Goal: Task Accomplishment & Management: Complete application form

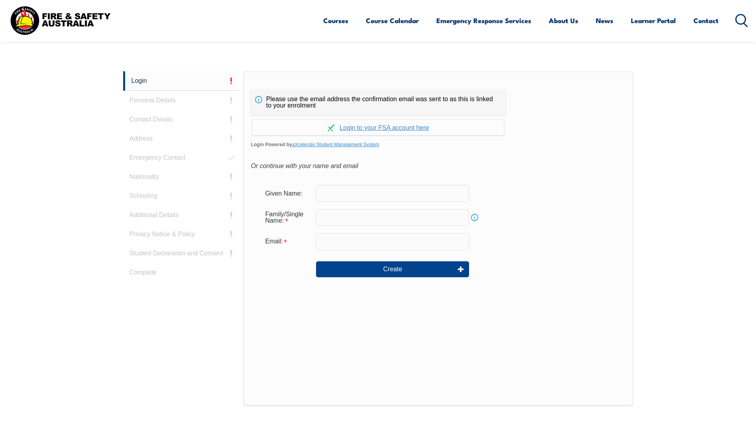
scroll to position [212, 0]
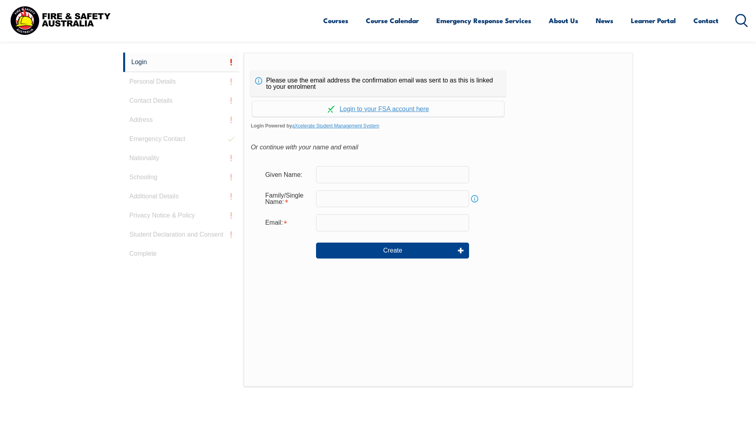
click at [337, 174] on input "text" at bounding box center [392, 174] width 153 height 17
type input "Michael"
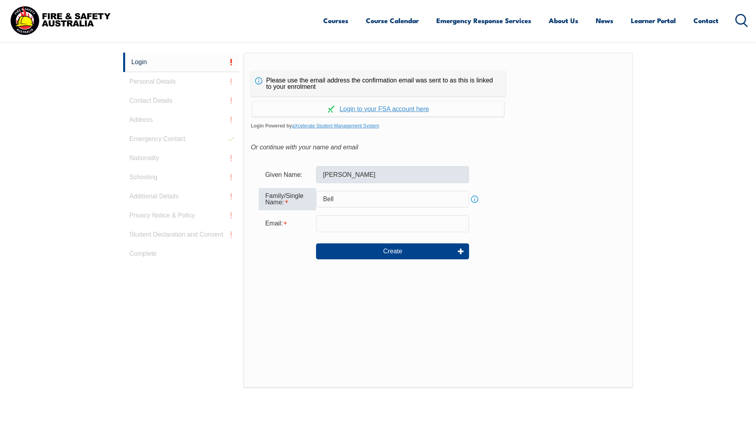
type input "Bell"
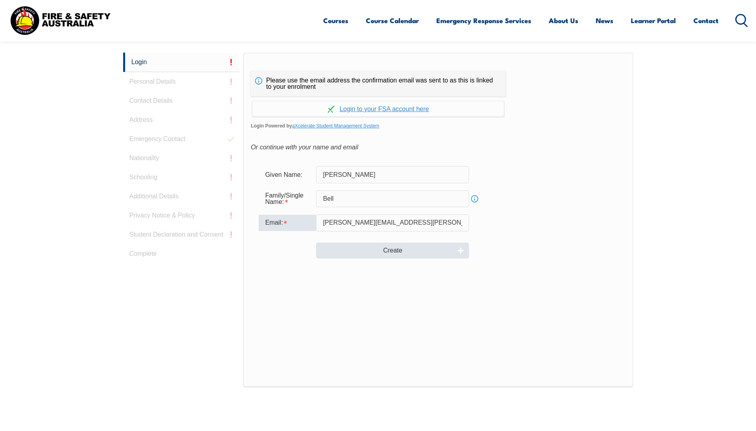
type input "michael.bell@continental.com"
click at [382, 250] on button "Create" at bounding box center [392, 251] width 153 height 16
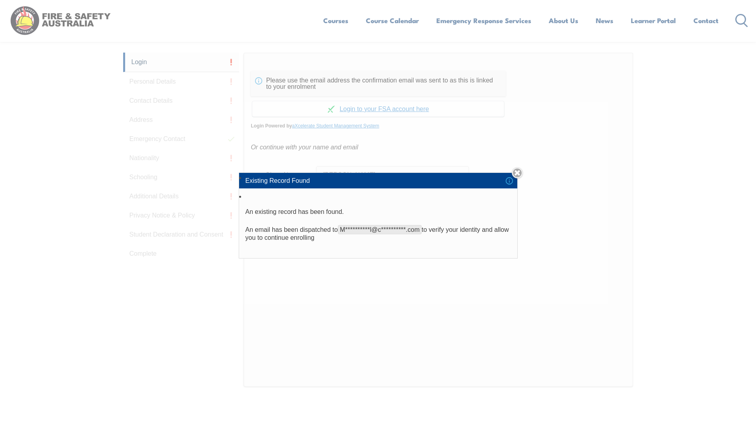
click at [343, 287] on div "**********" at bounding box center [378, 215] width 756 height 431
click at [519, 169] on link "Close" at bounding box center [517, 172] width 11 height 11
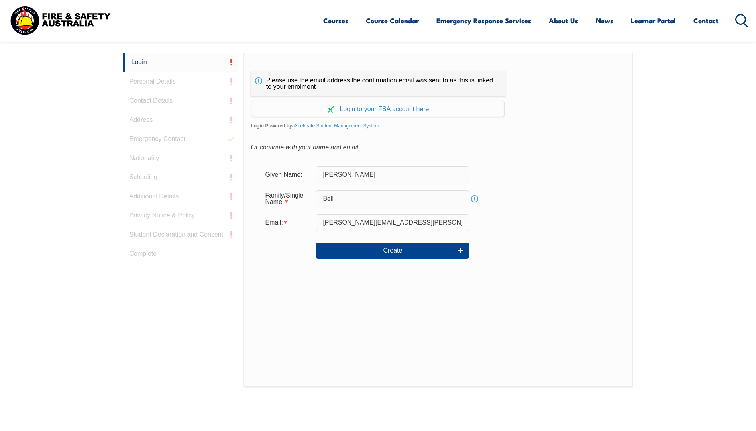
click at [171, 82] on div "Login Personal Details Contact Details Address Emergency Contact Nationality Sc…" at bounding box center [183, 252] width 121 height 398
click at [403, 107] on link "Continue with aXcelerate" at bounding box center [378, 109] width 252 height 16
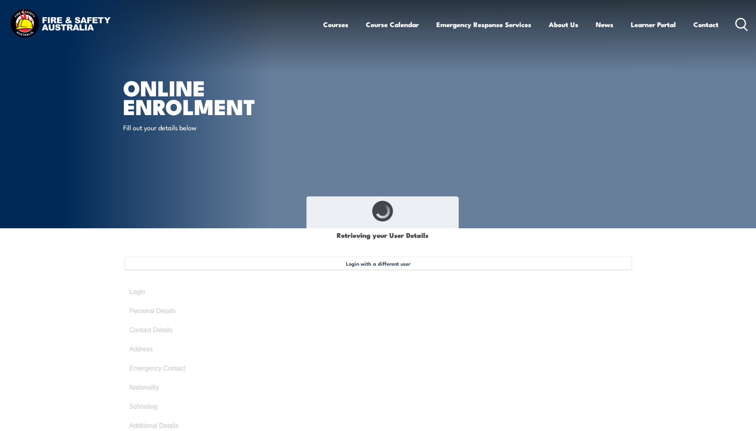
type input "Michael"
type input "Bell"
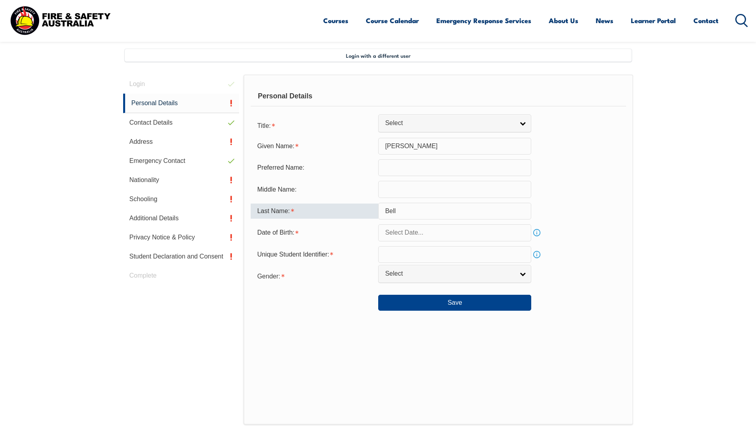
scroll to position [217, 0]
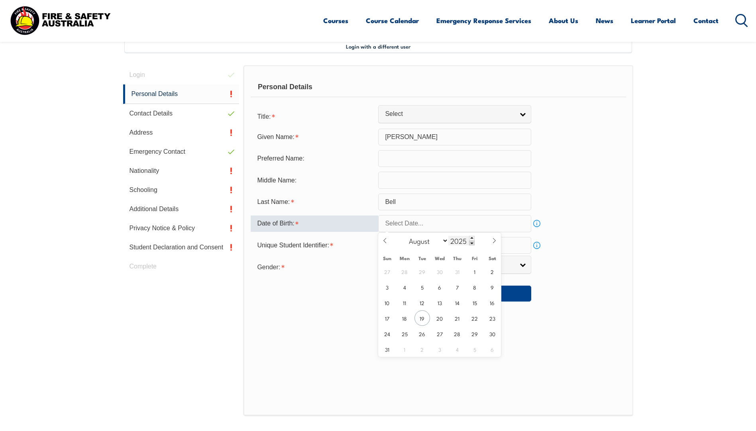
click at [469, 243] on span at bounding box center [472, 243] width 6 height 5
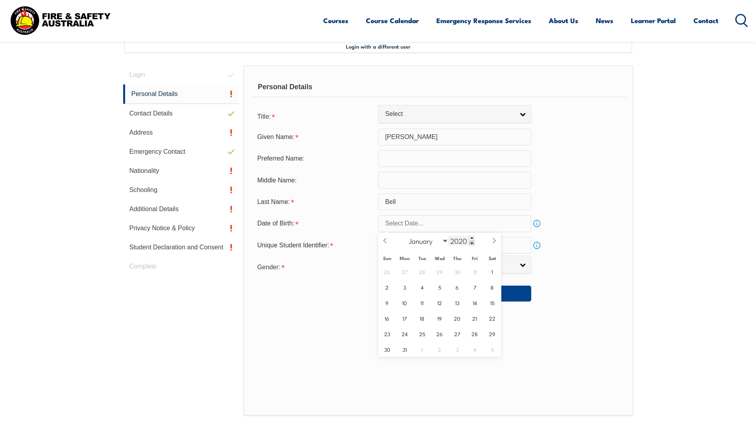
click at [469, 243] on span at bounding box center [472, 243] width 6 height 5
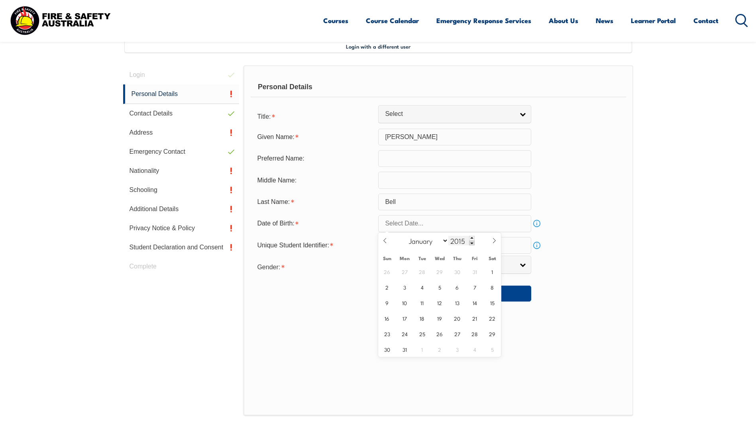
click at [469, 243] on span at bounding box center [472, 243] width 6 height 5
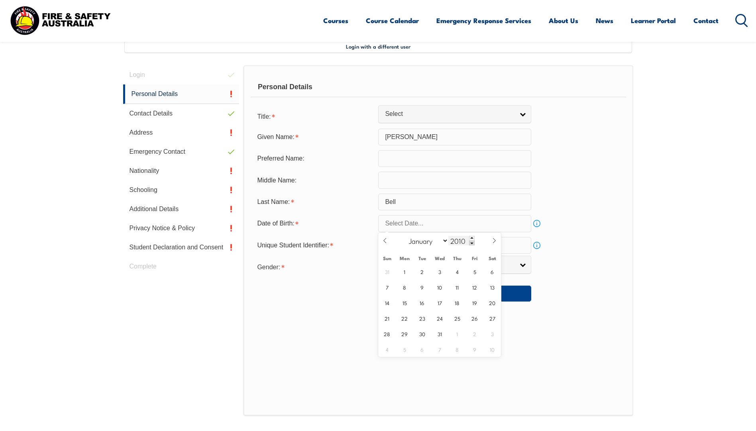
click at [469, 243] on span at bounding box center [472, 243] width 6 height 5
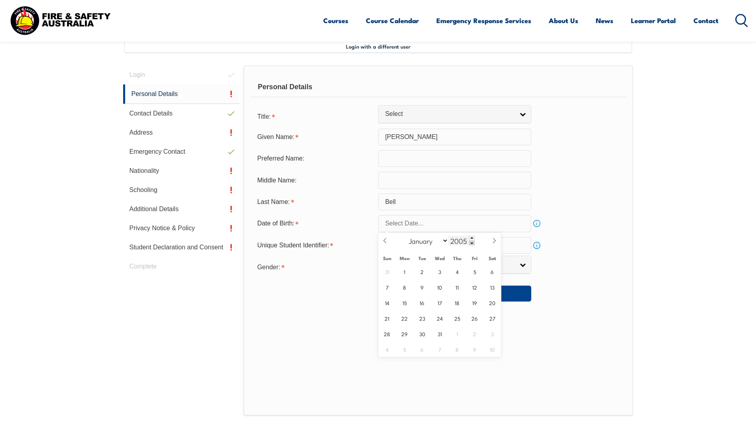
click at [469, 243] on span at bounding box center [472, 243] width 6 height 5
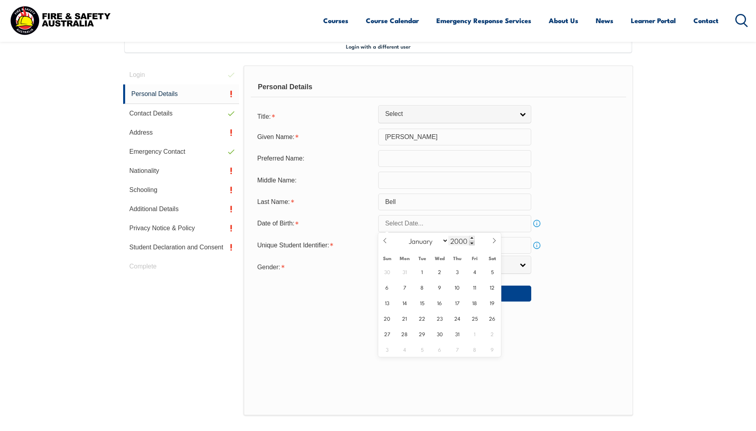
click at [469, 243] on span at bounding box center [472, 243] width 6 height 5
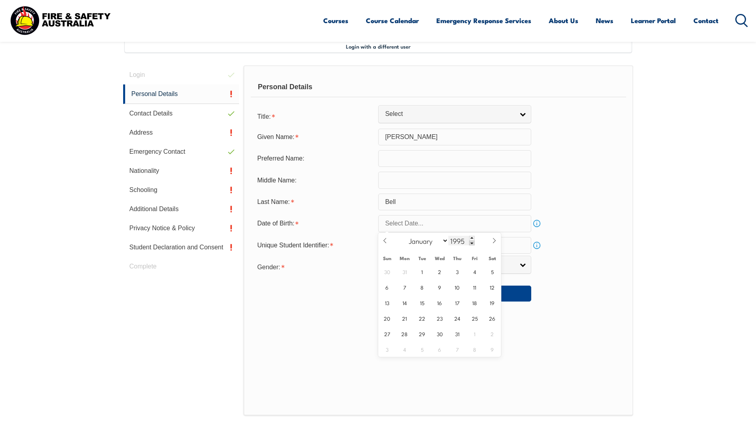
click at [469, 243] on span at bounding box center [472, 243] width 6 height 5
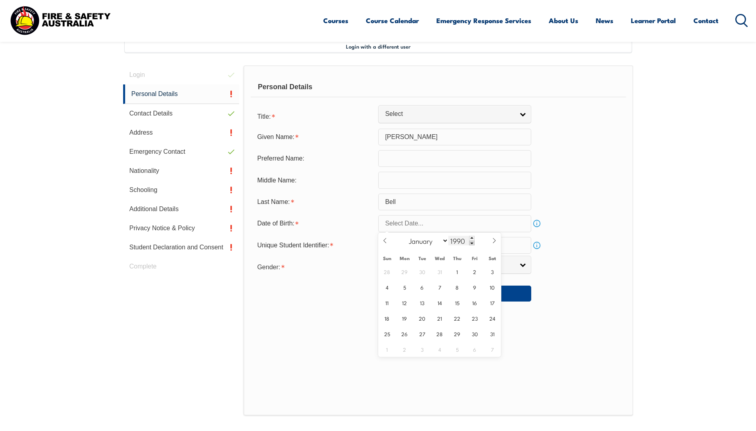
click at [469, 243] on span at bounding box center [472, 243] width 6 height 5
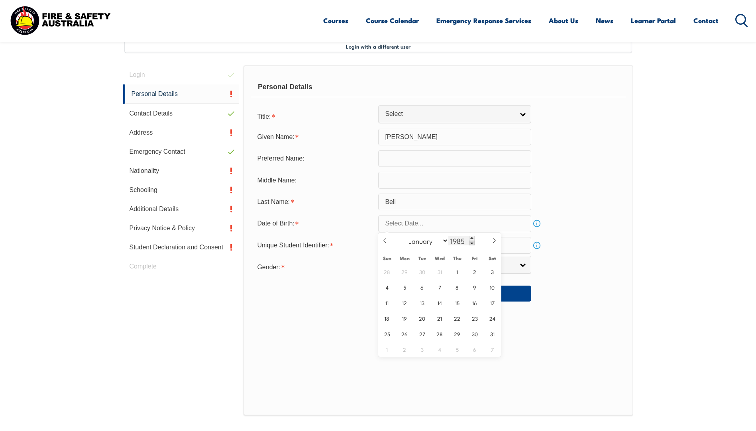
click at [469, 243] on span at bounding box center [472, 243] width 6 height 5
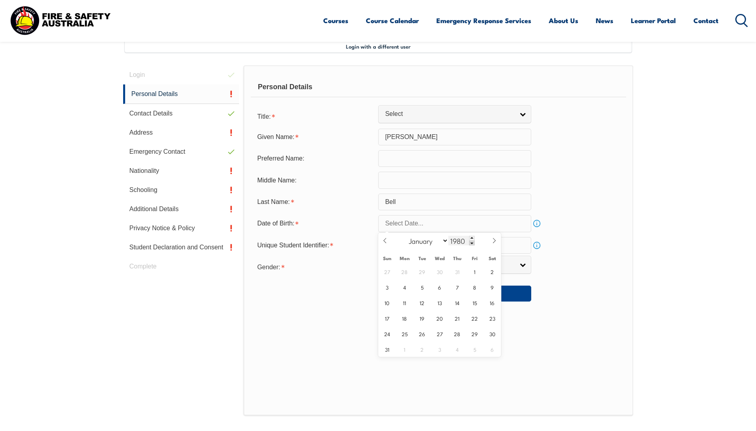
click at [469, 243] on span at bounding box center [472, 243] width 6 height 5
type input "1978"
click at [492, 242] on icon at bounding box center [495, 241] width 6 height 6
select select "8"
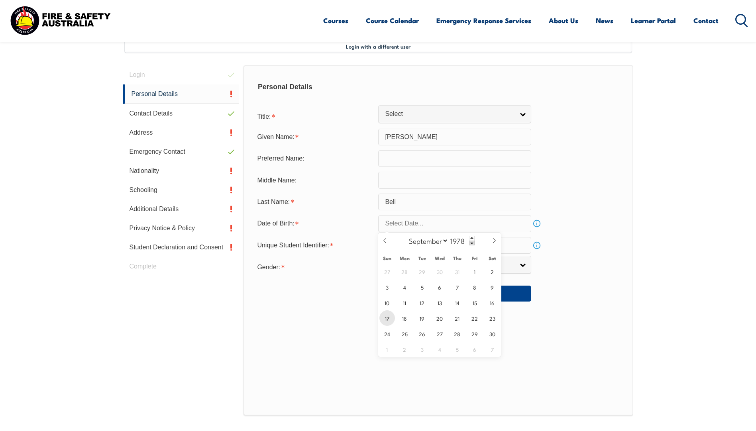
click at [385, 318] on span "17" at bounding box center [388, 319] width 16 height 16
type input "September 17, 1978"
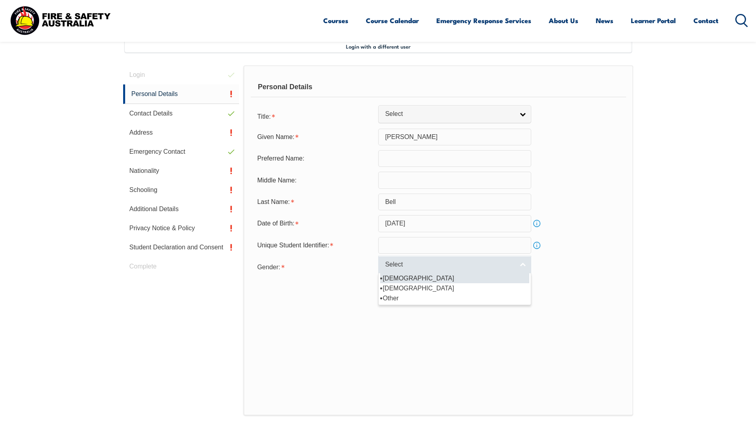
click at [483, 261] on span "Select" at bounding box center [449, 265] width 129 height 8
click at [418, 282] on li "Male" at bounding box center [454, 278] width 149 height 10
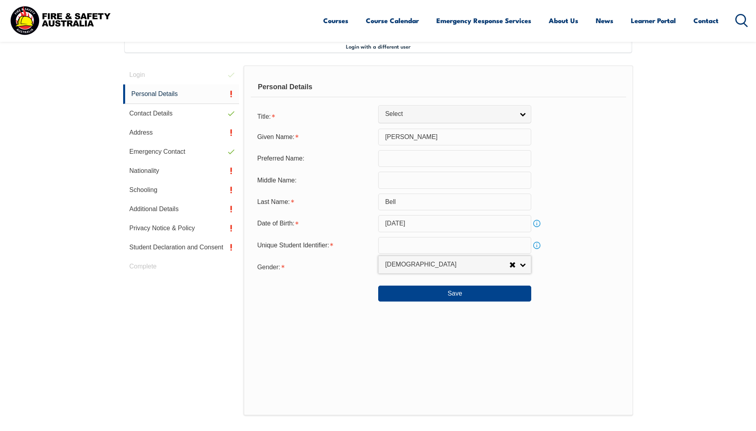
select select "M"
click at [408, 238] on input "text" at bounding box center [454, 245] width 153 height 17
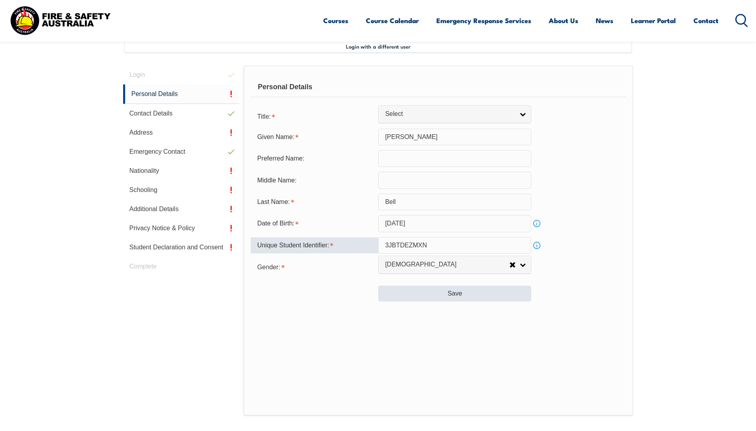
type input "3JBTDEZMXN"
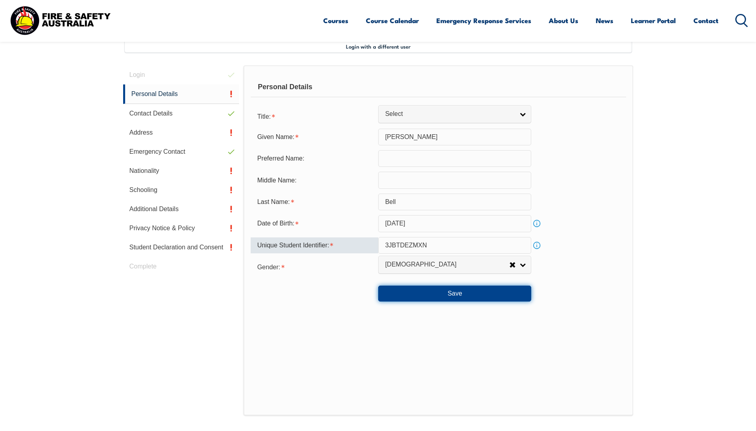
click at [456, 292] on button "Save" at bounding box center [454, 294] width 153 height 16
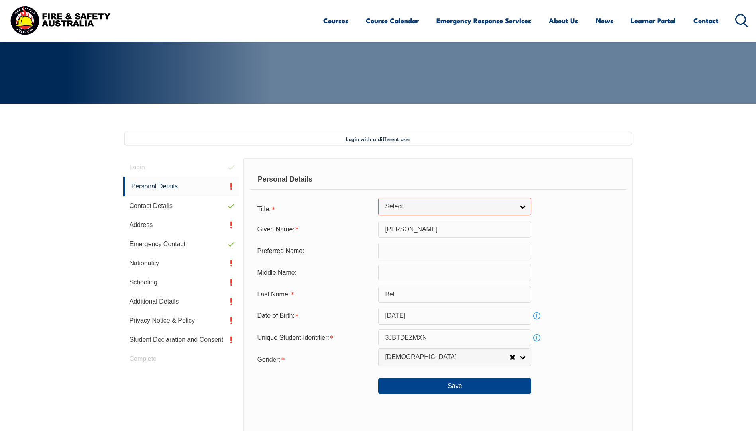
scroll to position [122, 0]
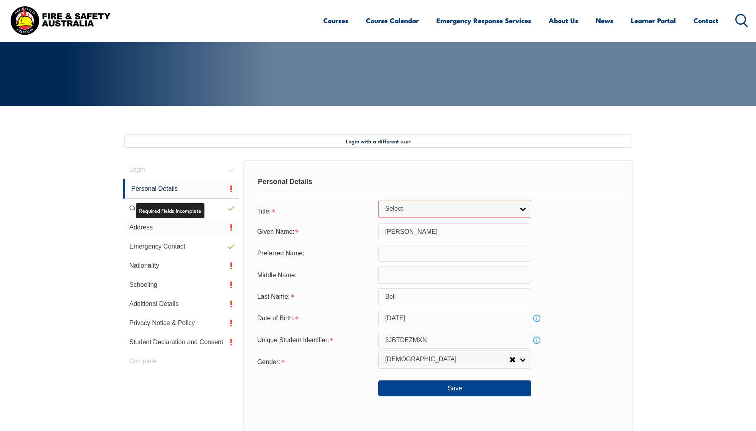
click at [194, 224] on link "Address" at bounding box center [181, 227] width 116 height 19
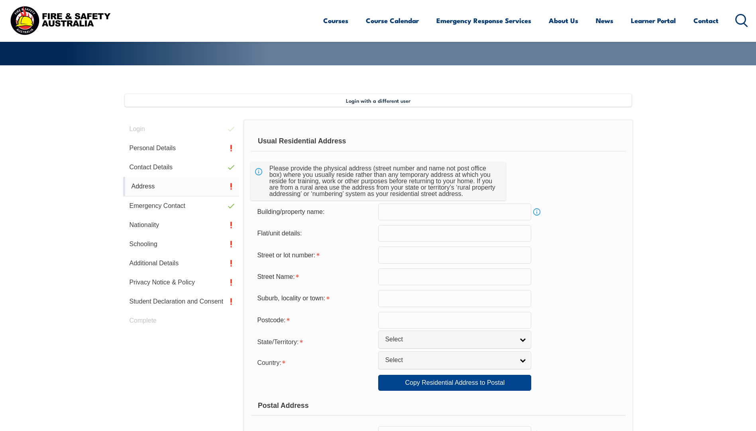
scroll to position [217, 0]
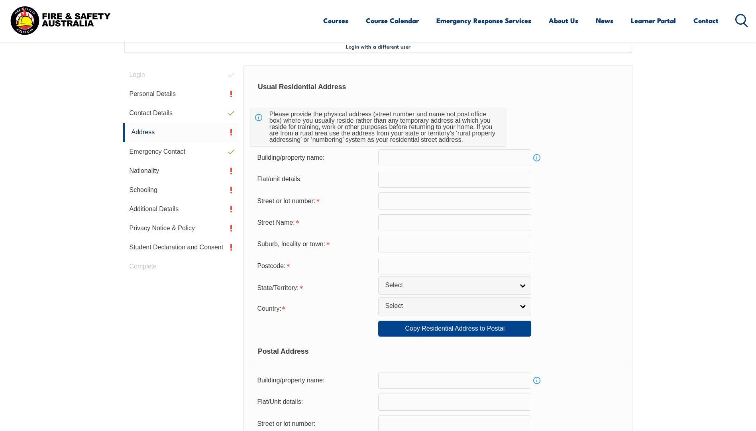
click at [392, 198] on input "text" at bounding box center [454, 201] width 153 height 17
type input "12A"
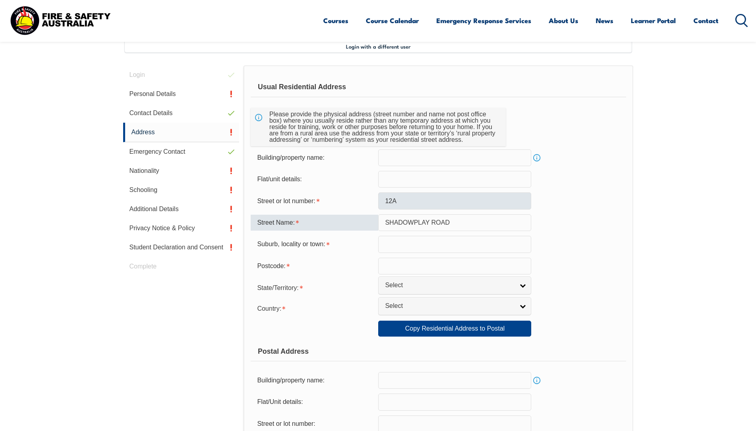
type input "SHADOWPLAY ROAD"
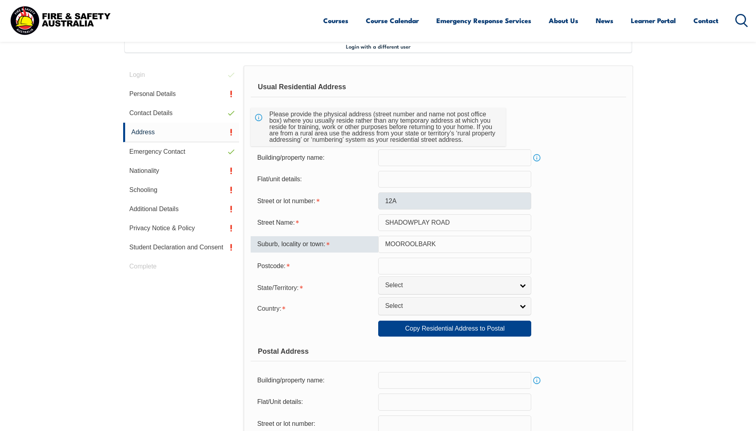
type input "MOOROOLBARK"
type input "3138"
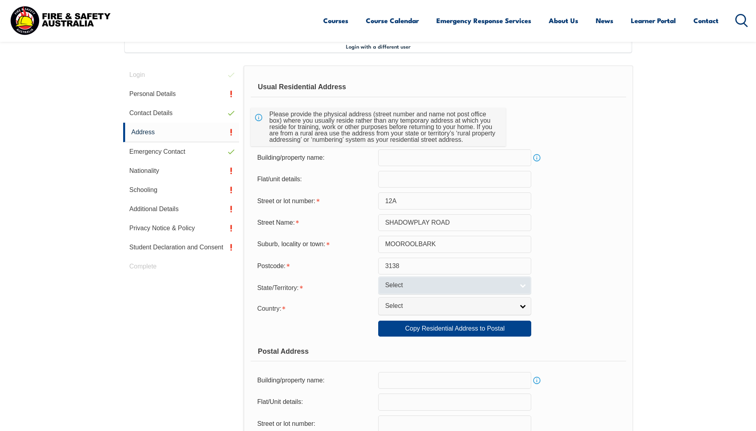
click at [401, 283] on span "Select" at bounding box center [449, 285] width 129 height 8
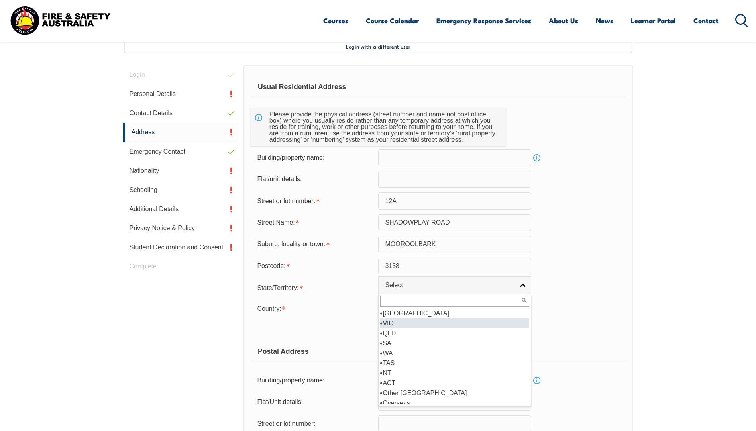
click at [392, 322] on li "VIC" at bounding box center [454, 324] width 149 height 10
select select "VIC"
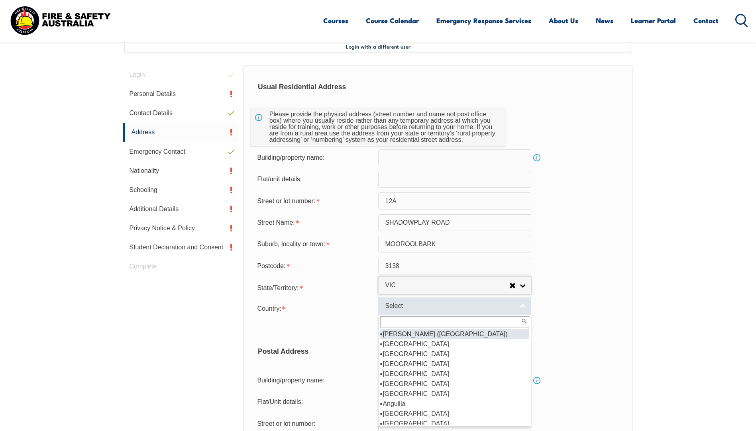
click at [392, 311] on span "Select" at bounding box center [449, 306] width 129 height 8
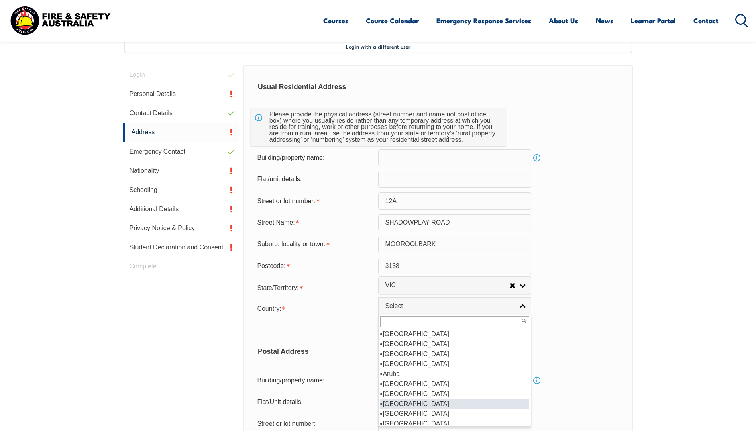
scroll to position [120, 0]
click at [403, 344] on li "Australia" at bounding box center [454, 344] width 149 height 10
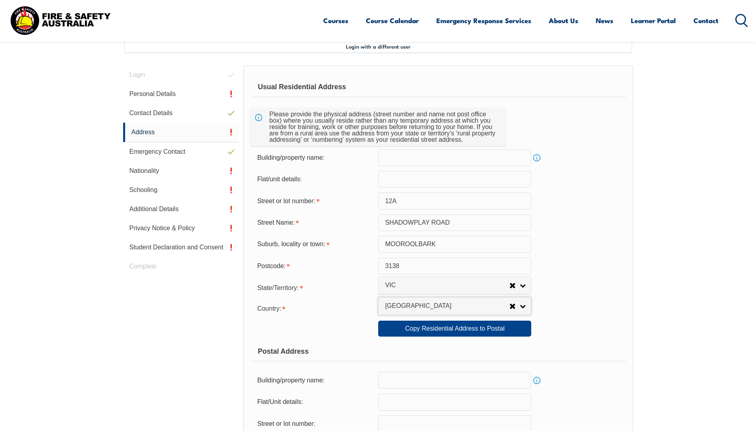
select select "1101"
click at [406, 328] on link "Copy Residential Address to Postal" at bounding box center [454, 329] width 153 height 16
type input "12A"
type input "SHADOWPLAY ROAD"
type input "MOOROOLBARK"
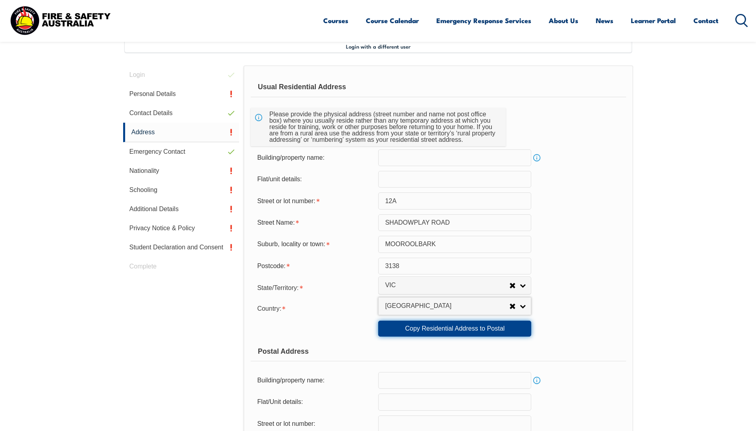
select select "VIC"
type input "3138"
select select "1101"
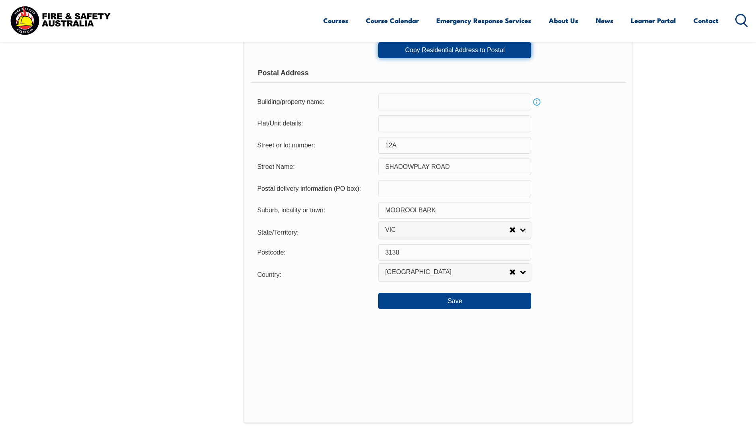
scroll to position [496, 0]
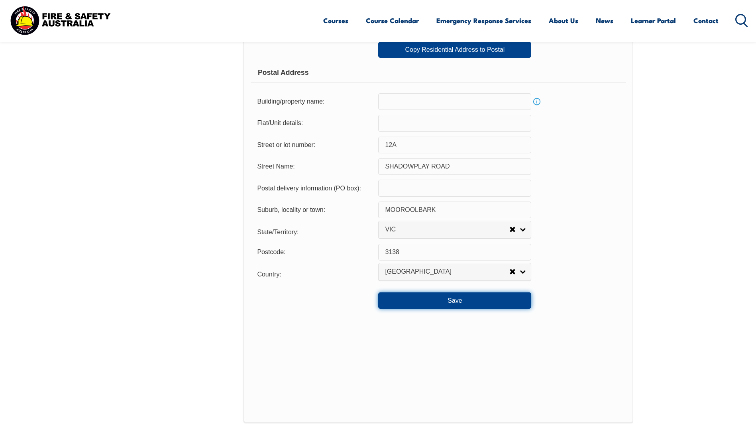
click at [411, 308] on button "Save" at bounding box center [454, 301] width 153 height 16
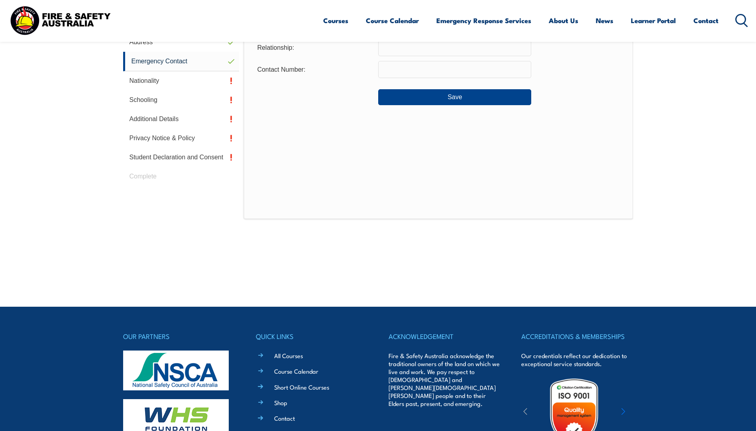
scroll to position [217, 0]
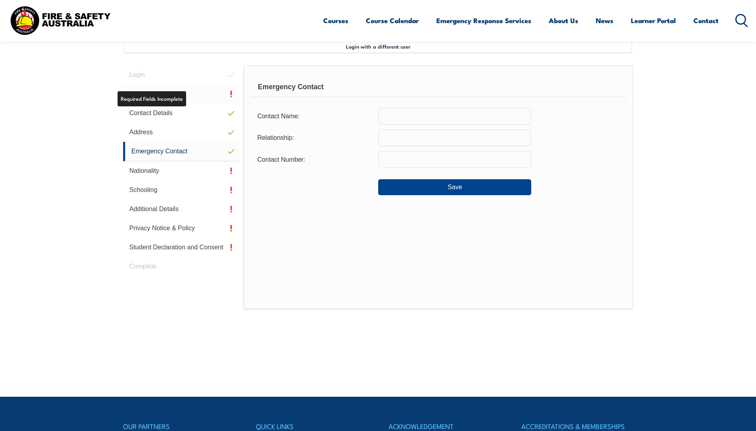
click at [177, 98] on link "Personal Details" at bounding box center [181, 94] width 116 height 19
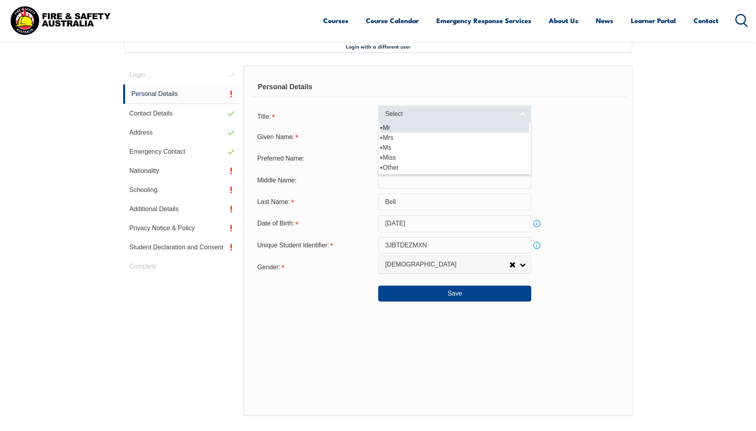
click at [523, 115] on link "Select" at bounding box center [454, 114] width 153 height 18
click at [502, 128] on li "Mr" at bounding box center [454, 128] width 149 height 10
select select "Mr"
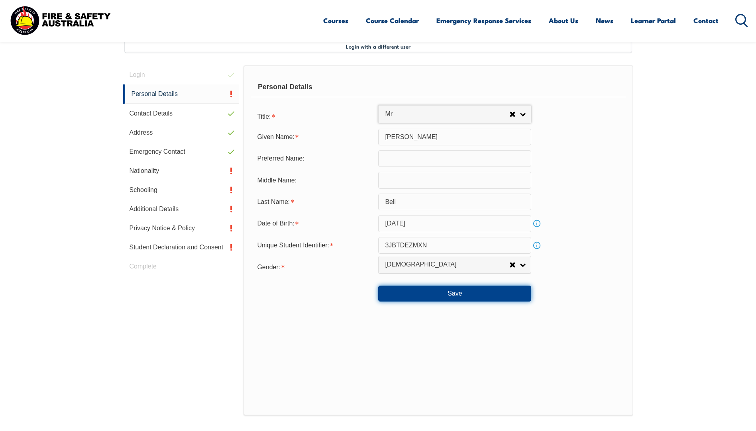
click at [481, 294] on button "Save" at bounding box center [454, 294] width 153 height 16
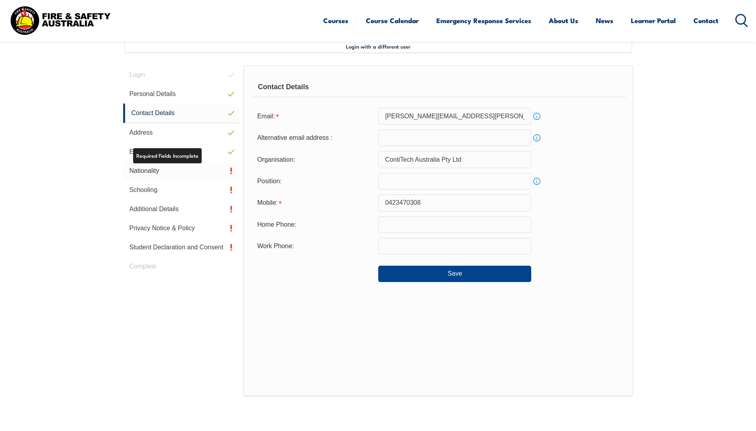
click at [192, 171] on link "Nationality" at bounding box center [181, 170] width 116 height 19
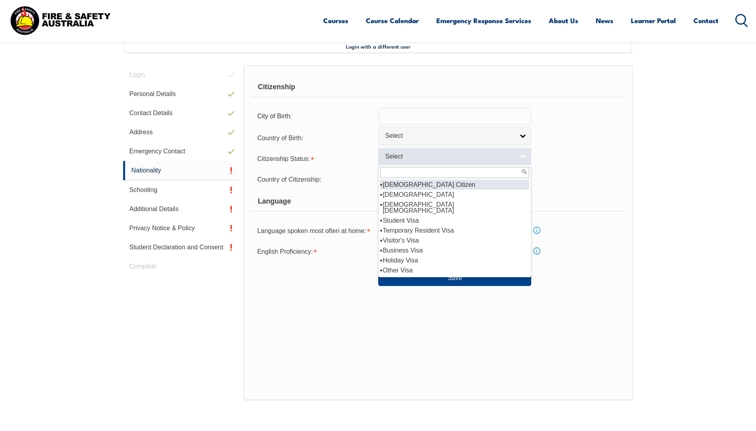
click at [489, 161] on link "Select" at bounding box center [454, 156] width 153 height 18
click at [450, 186] on li "Australian Citizen" at bounding box center [454, 185] width 149 height 10
select select "1"
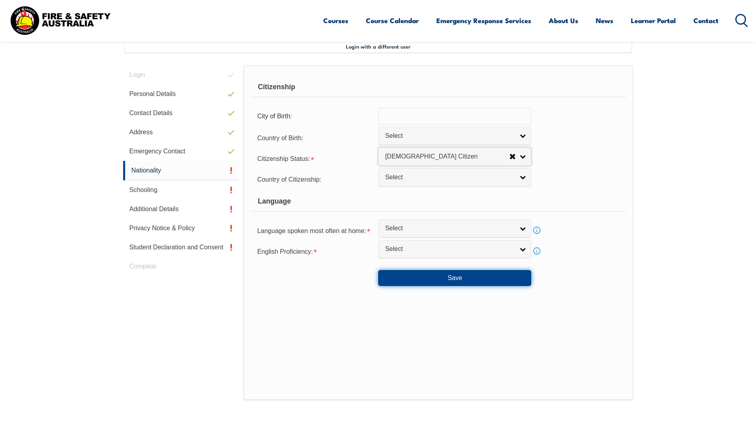
click at [445, 274] on button "Save" at bounding box center [454, 278] width 153 height 16
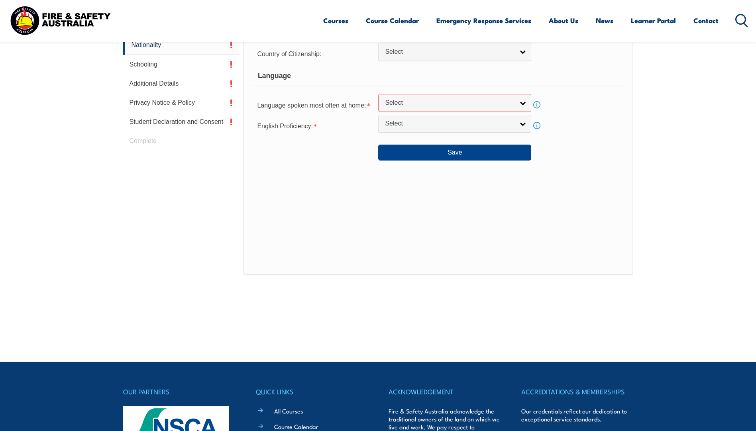
scroll to position [317, 0]
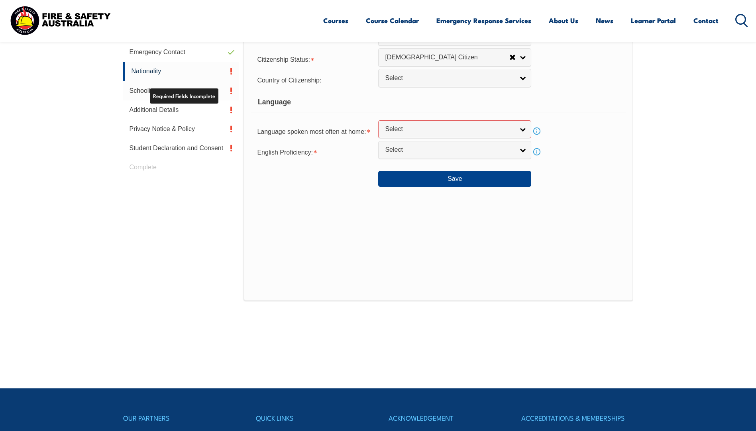
click at [226, 88] on link "Schooling" at bounding box center [181, 90] width 116 height 19
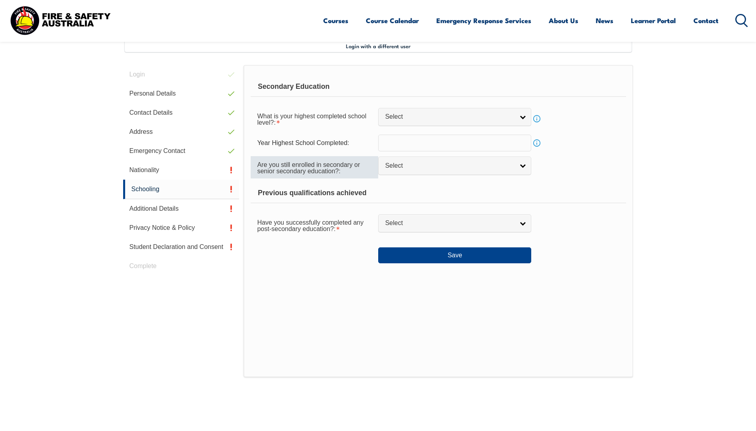
scroll to position [177, 0]
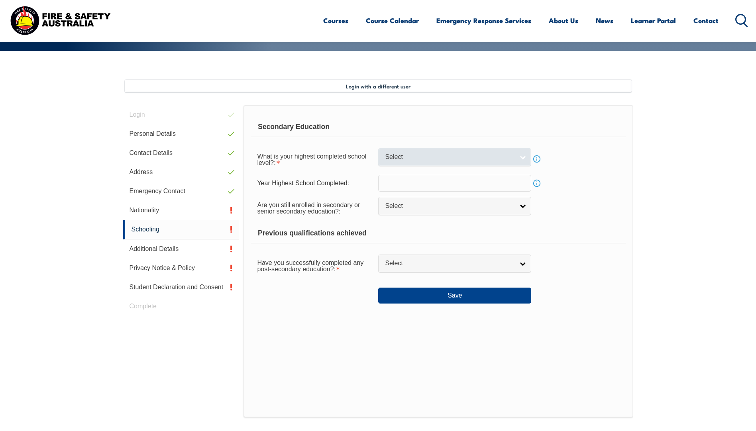
click at [519, 157] on link "Select" at bounding box center [454, 157] width 153 height 18
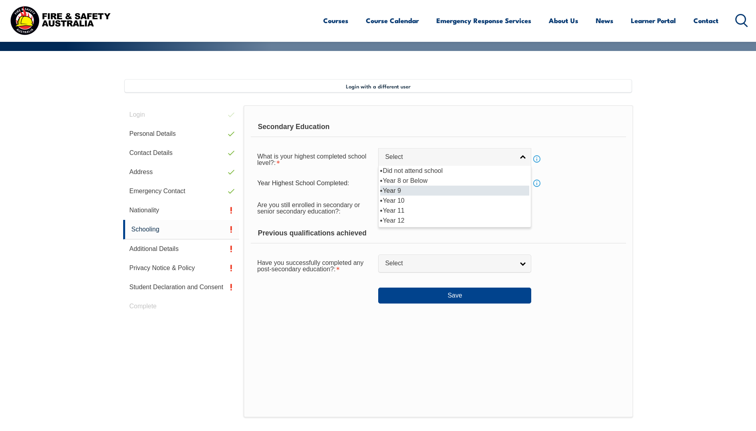
click at [510, 190] on li "Year 9" at bounding box center [454, 191] width 149 height 10
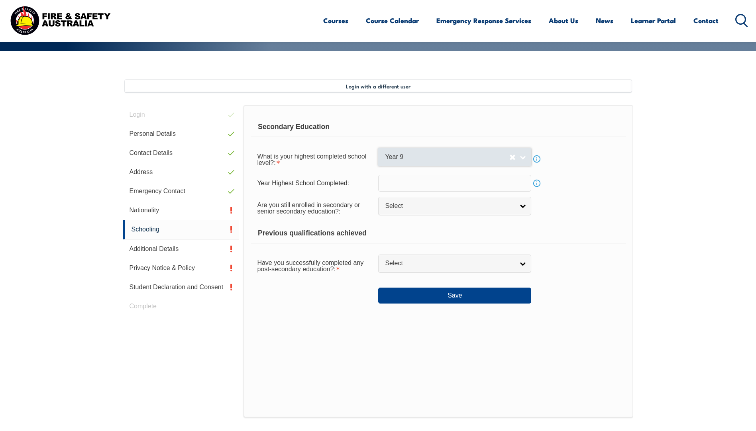
click at [521, 157] on link "Year 9" at bounding box center [454, 157] width 153 height 18
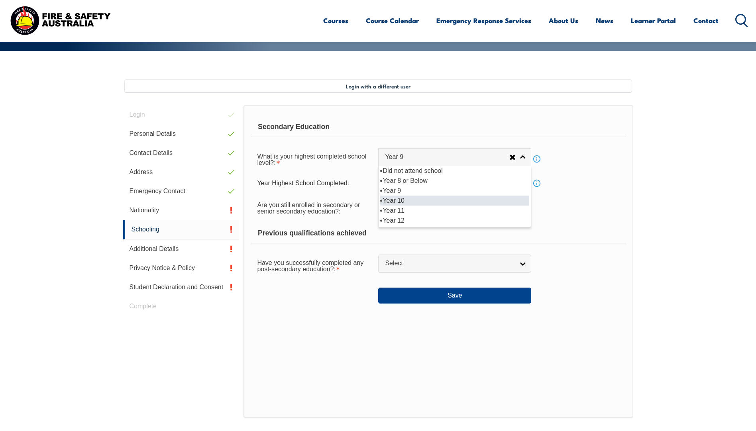
click at [471, 197] on li "Year 10" at bounding box center [454, 201] width 149 height 10
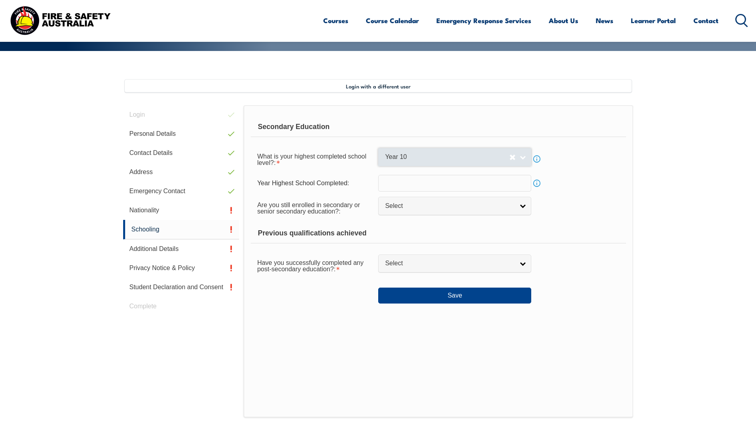
click at [522, 158] on link "Year 10" at bounding box center [454, 157] width 153 height 18
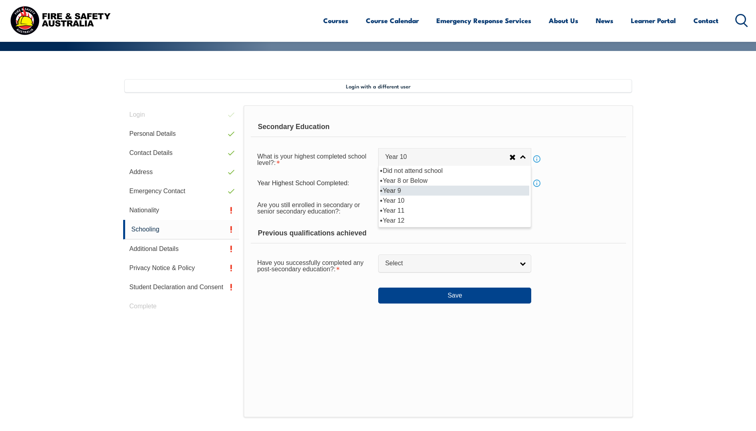
click at [490, 189] on li "Year 9" at bounding box center [454, 191] width 149 height 10
select select "9"
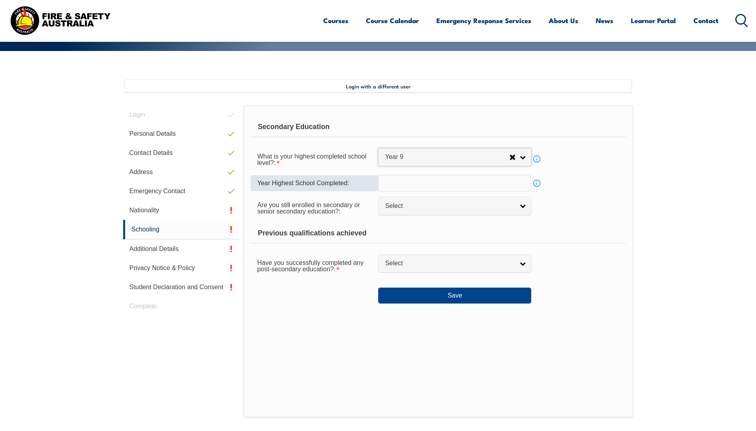
click at [491, 187] on input "text" at bounding box center [454, 183] width 153 height 17
click at [452, 209] on span "Select" at bounding box center [449, 206] width 129 height 8
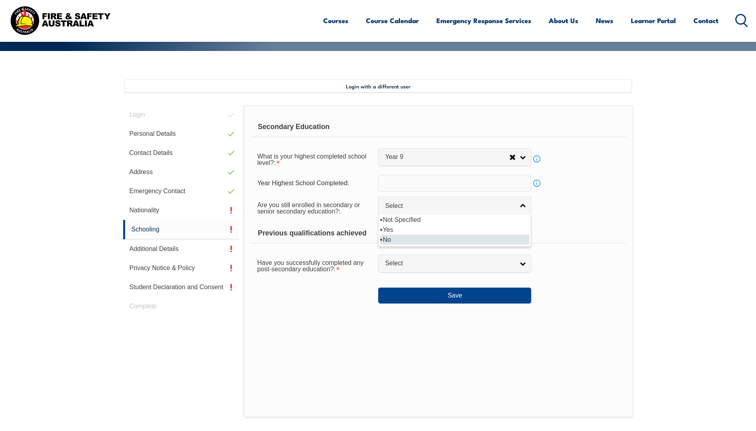
click at [441, 237] on li "No" at bounding box center [454, 240] width 149 height 10
select select "false"
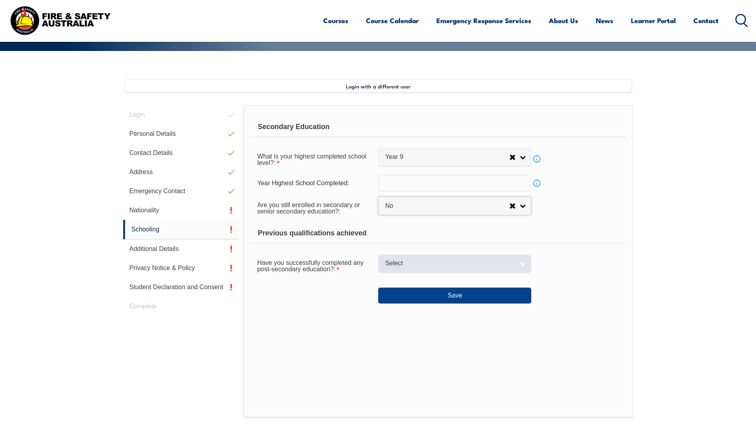
click at [445, 257] on link "Select" at bounding box center [454, 264] width 153 height 18
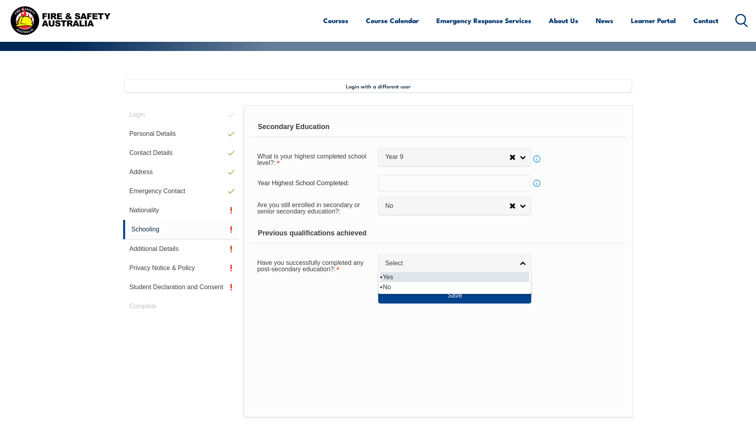
click at [440, 275] on li "Yes" at bounding box center [454, 277] width 149 height 10
select select "true"
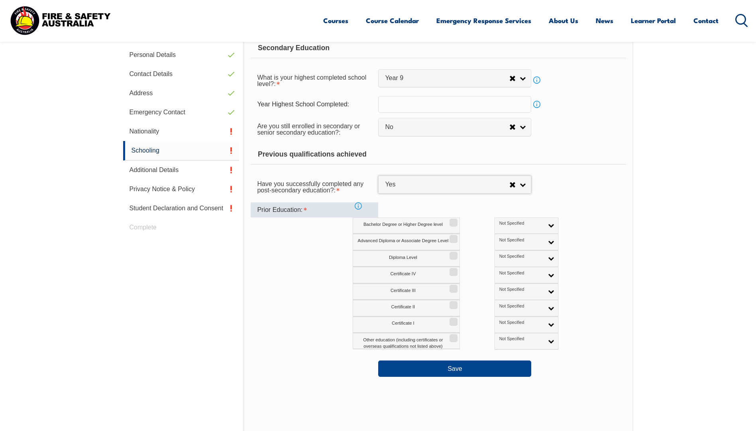
scroll to position [257, 0]
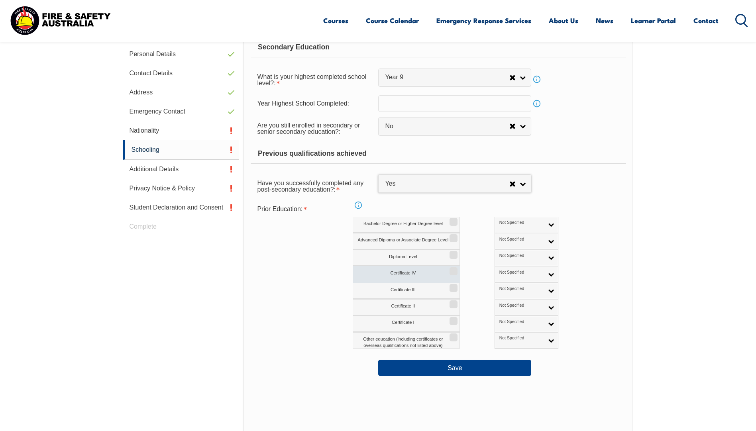
click at [455, 269] on input "Certificate IV" at bounding box center [452, 268] width 5 height 1
checkbox input "true"
click at [517, 271] on link "Not Specified" at bounding box center [527, 274] width 64 height 16
click at [503, 297] on li "Australian Qualification" at bounding box center [527, 300] width 60 height 16
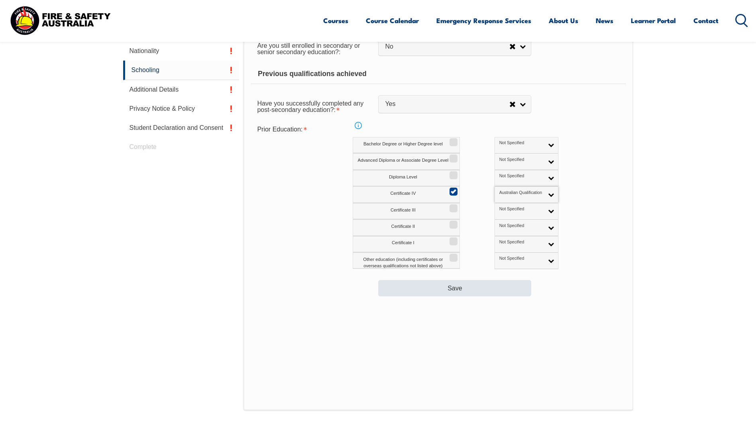
scroll to position [297, 0]
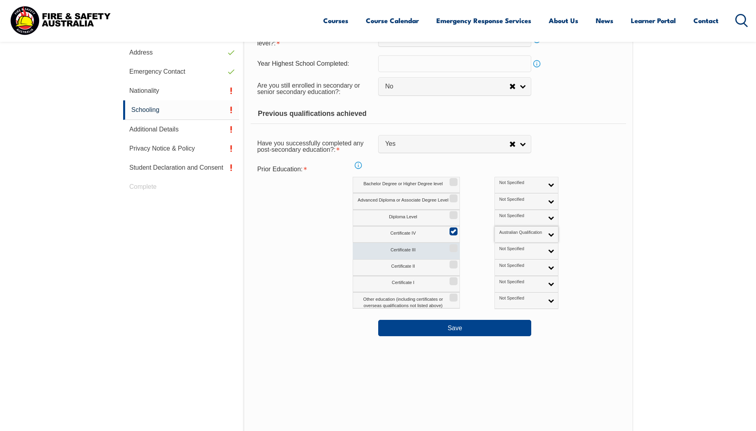
click at [449, 252] on label "Certificate III" at bounding box center [406, 251] width 107 height 16
click at [450, 246] on input "Certificate III" at bounding box center [452, 245] width 5 height 1
checkbox input "true"
click at [501, 249] on span "Not Specified" at bounding box center [522, 249] width 44 height 6
click at [497, 279] on li "Australian Qualification" at bounding box center [527, 277] width 60 height 16
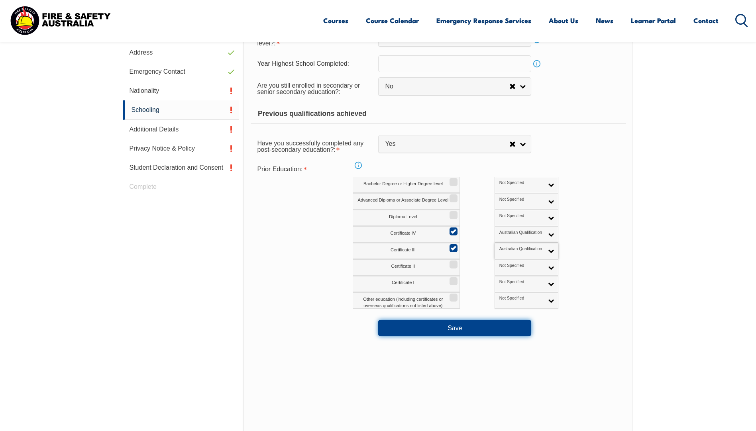
click at [455, 326] on button "Save" at bounding box center [454, 328] width 153 height 16
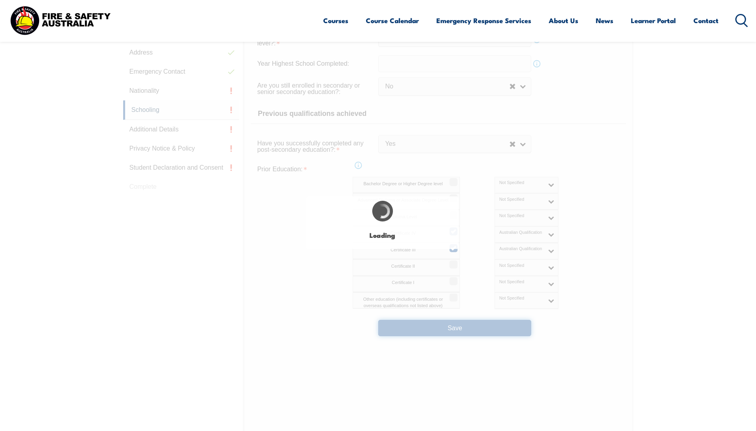
select select
select select "false"
select select "true"
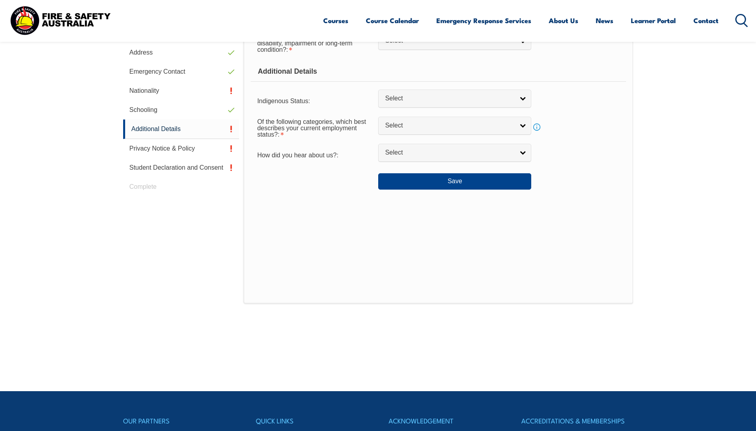
scroll to position [217, 0]
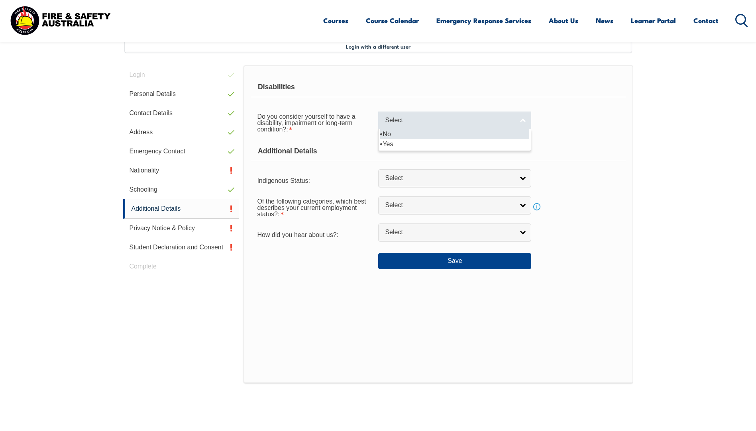
click at [511, 118] on span "Select" at bounding box center [449, 120] width 129 height 8
click at [494, 138] on li "No" at bounding box center [454, 134] width 149 height 10
select select "false"
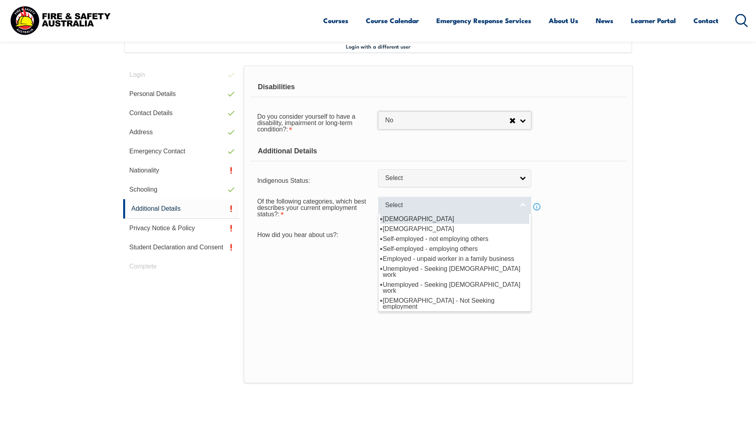
click at [508, 203] on span "Select" at bounding box center [449, 205] width 129 height 8
click at [455, 221] on li "Full-time employee" at bounding box center [454, 219] width 149 height 10
select select "1"
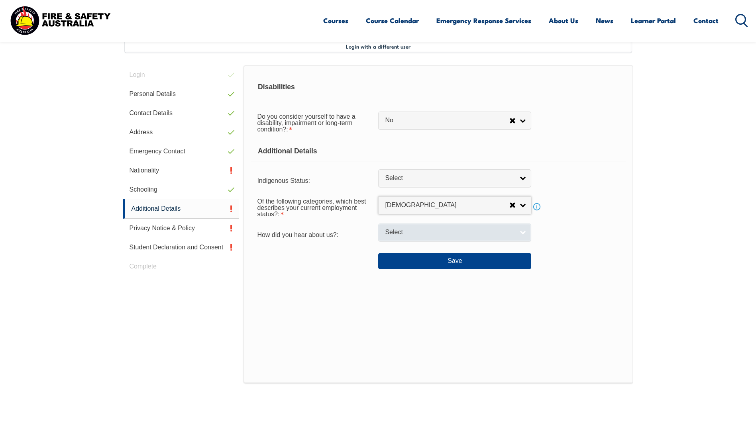
click at [510, 233] on span "Select" at bounding box center [449, 232] width 129 height 8
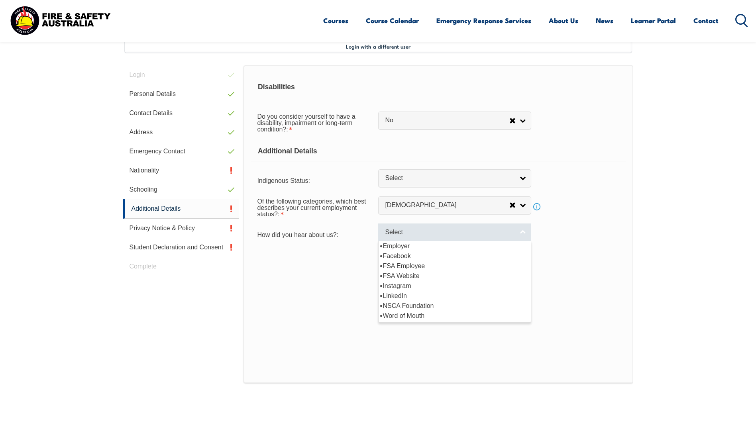
click at [496, 229] on span "Select" at bounding box center [449, 232] width 129 height 8
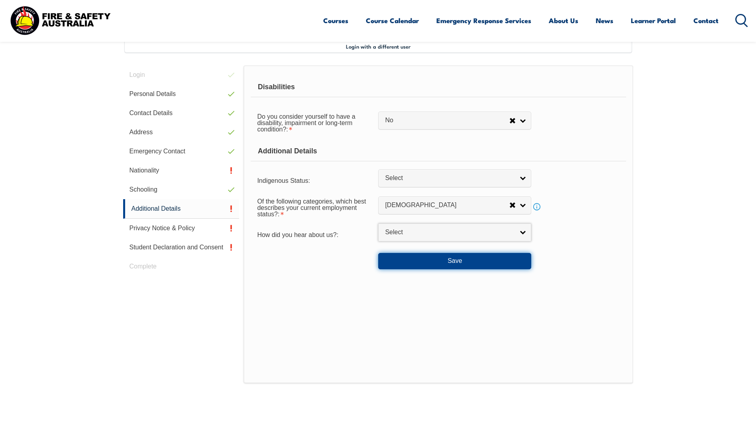
click at [405, 261] on button "Save" at bounding box center [454, 261] width 153 height 16
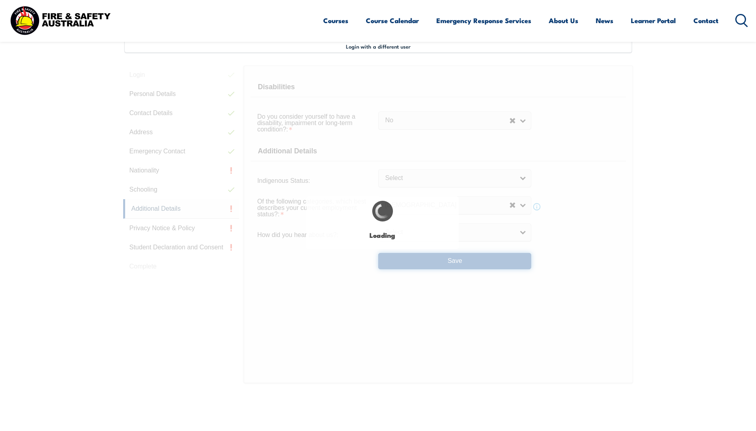
select select "false"
select select
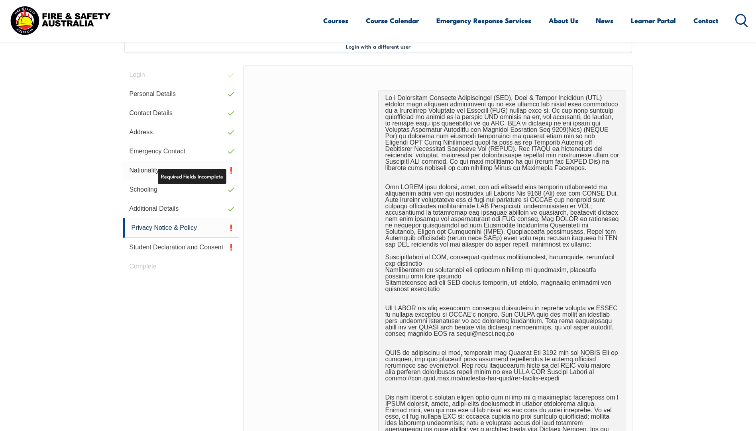
click at [219, 172] on link "Nationality" at bounding box center [181, 170] width 116 height 19
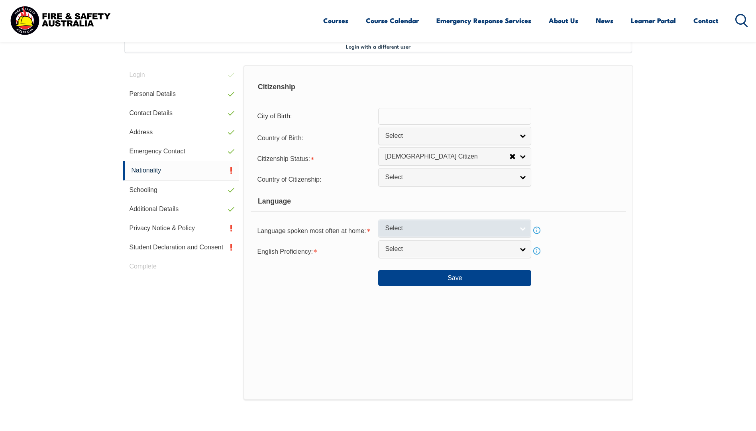
click at [504, 233] on link "Select" at bounding box center [454, 229] width 153 height 18
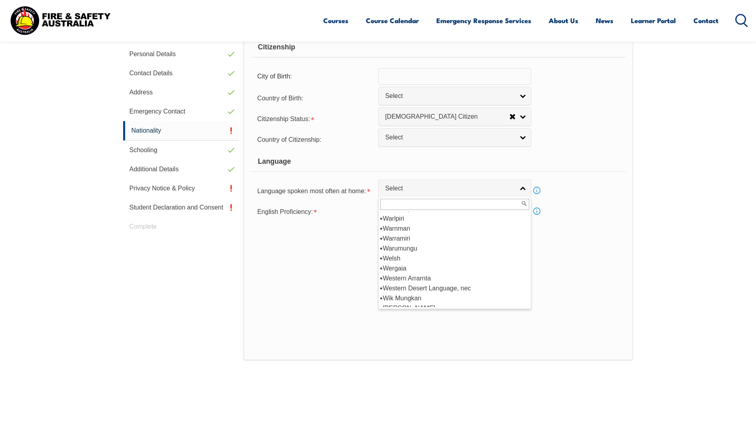
scroll to position [4252, 0]
click at [357, 236] on div at bounding box center [315, 235] width 128 height 9
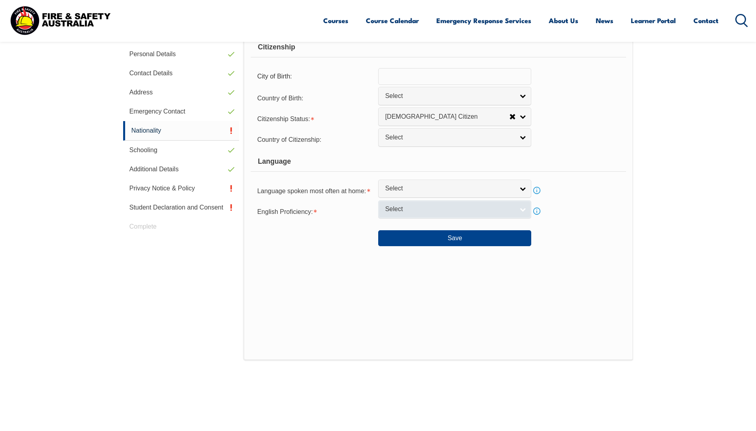
click at [505, 203] on link "Select" at bounding box center [454, 210] width 153 height 18
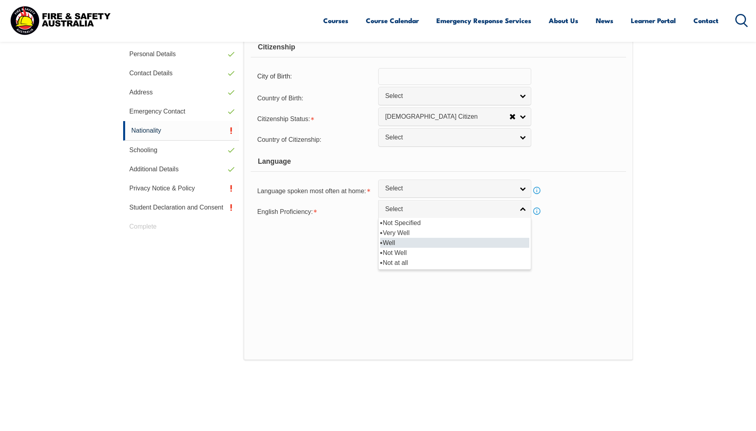
click at [441, 246] on li "Well" at bounding box center [454, 243] width 149 height 10
select select "2"
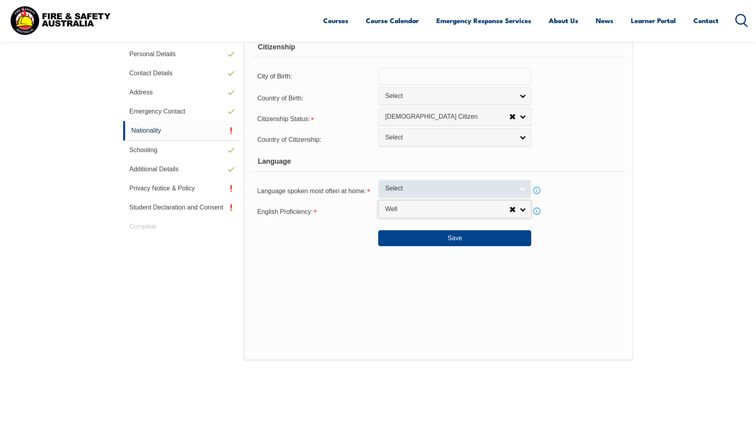
click at [509, 187] on span "Select" at bounding box center [449, 189] width 129 height 8
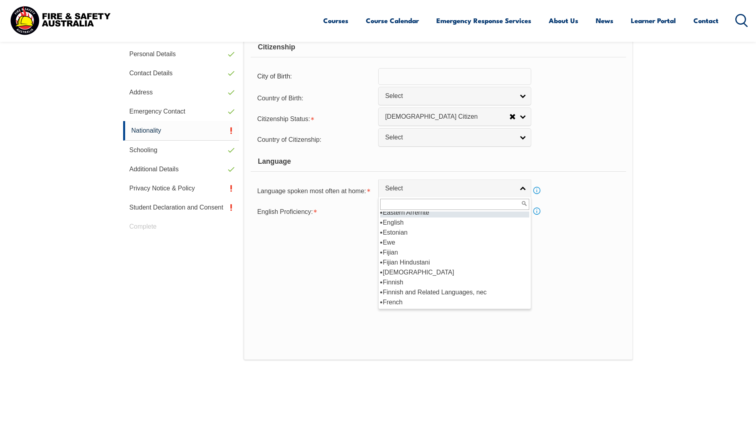
scroll to position [957, 0]
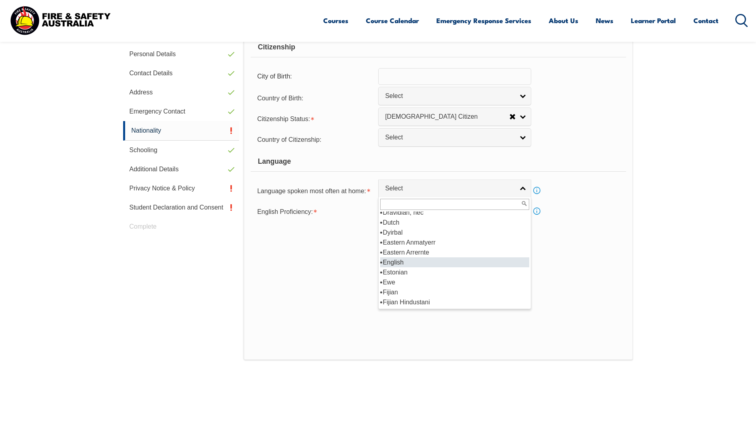
click at [441, 260] on li "English" at bounding box center [454, 263] width 149 height 10
select select "1201"
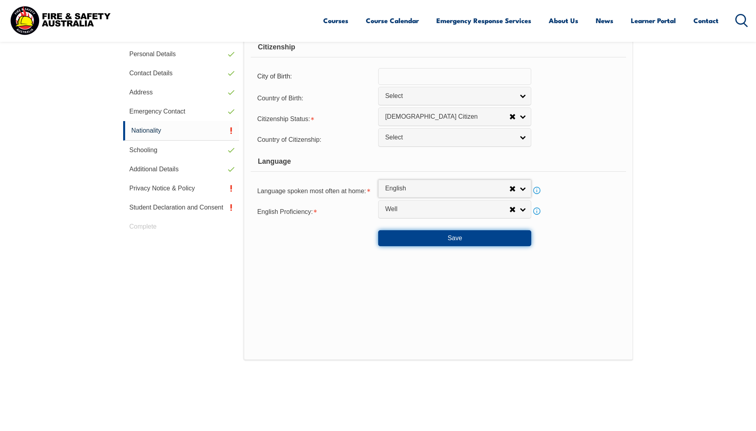
click at [454, 242] on button "Save" at bounding box center [454, 238] width 153 height 16
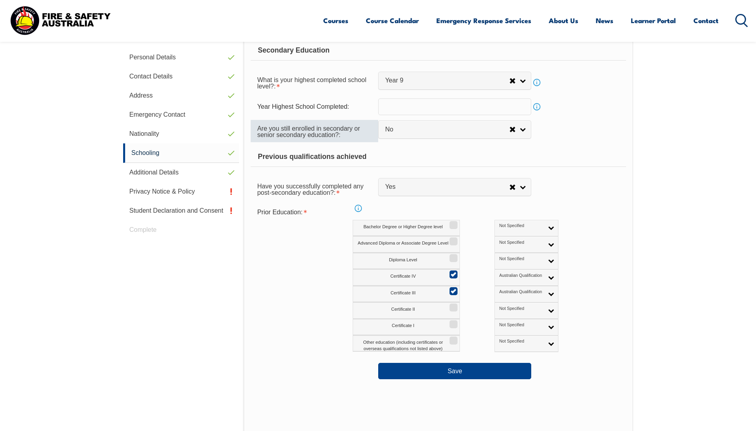
scroll to position [217, 0]
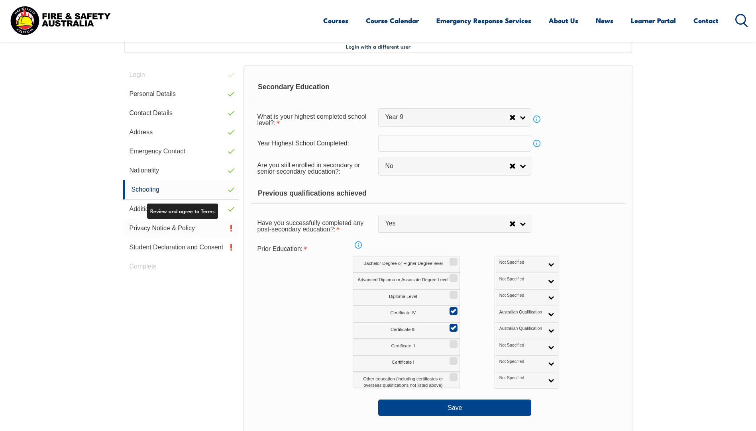
click at [201, 228] on link "Privacy Notice & Policy" at bounding box center [181, 228] width 116 height 19
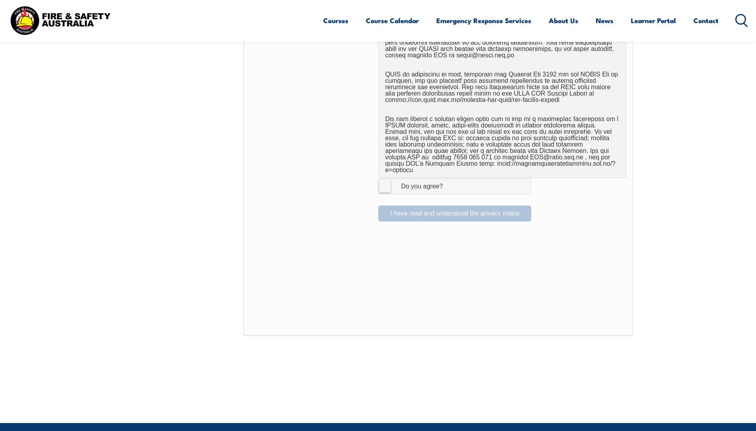
scroll to position [496, 0]
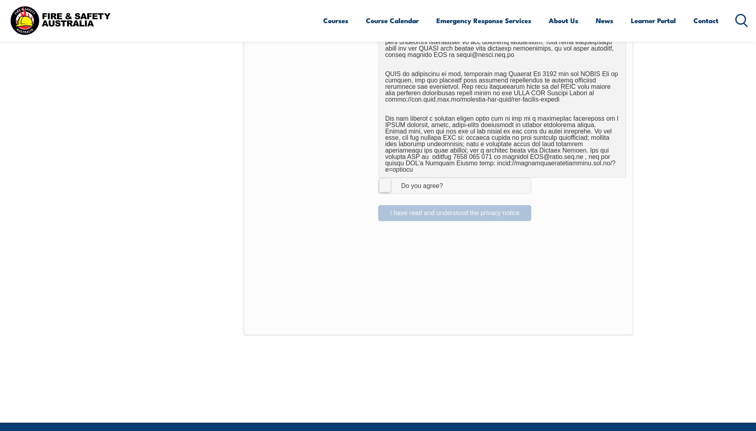
click at [387, 180] on label "I Agree Do you agree?" at bounding box center [454, 186] width 153 height 16
click at [449, 180] on input "I Agree Do you agree?" at bounding box center [456, 185] width 14 height 15
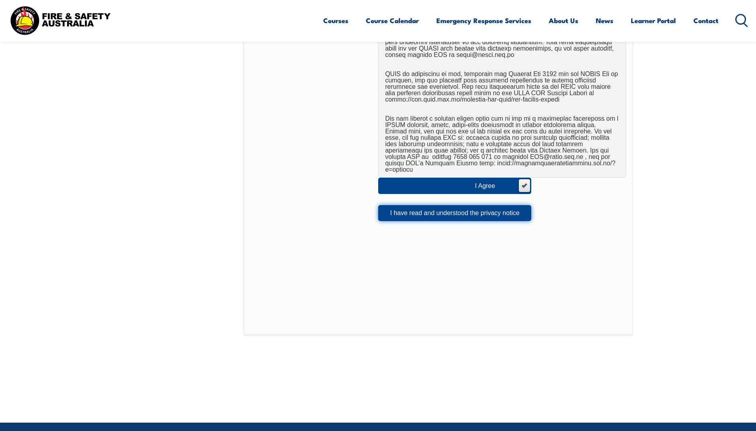
click at [417, 205] on button "I have read and understood the privacy notice" at bounding box center [454, 213] width 153 height 16
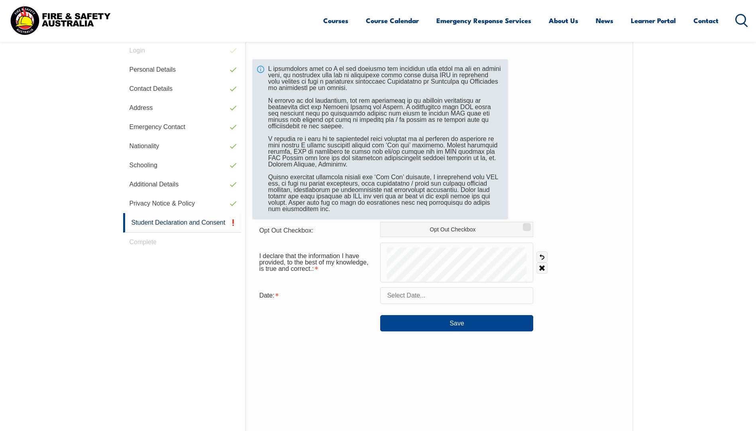
scroll to position [217, 0]
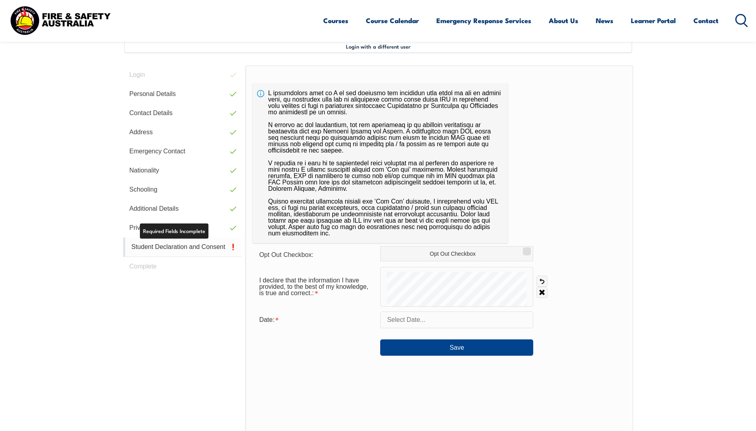
click at [201, 248] on link "Student Declaration and Consent" at bounding box center [182, 248] width 118 height 20
click at [419, 320] on input "text" at bounding box center [456, 320] width 153 height 17
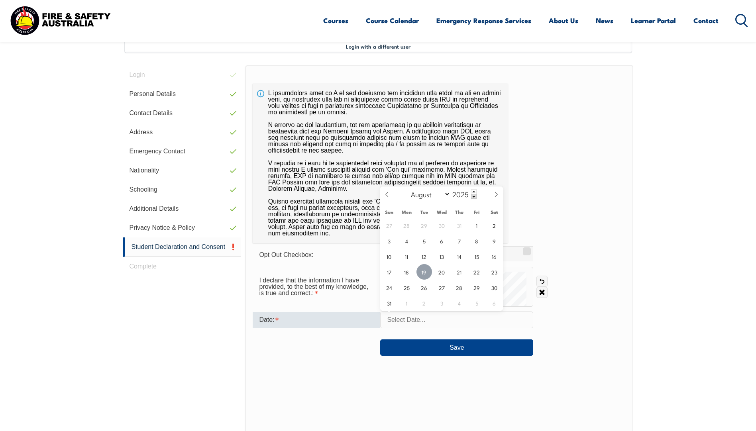
click at [426, 270] on span "19" at bounding box center [425, 272] width 16 height 16
type input "August 19, 2025"
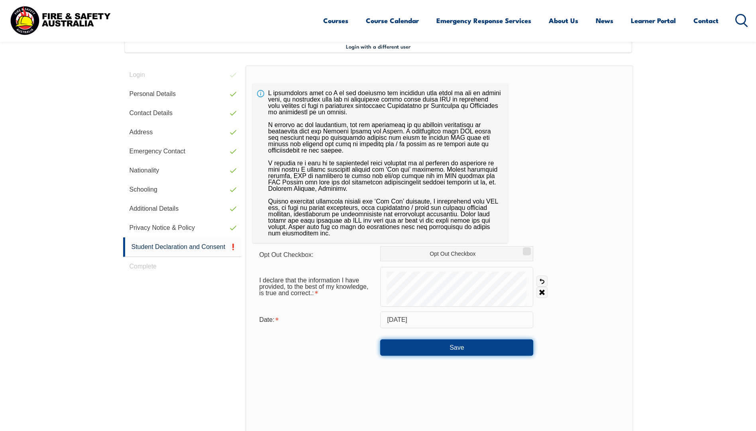
click at [446, 352] on button "Save" at bounding box center [456, 348] width 153 height 16
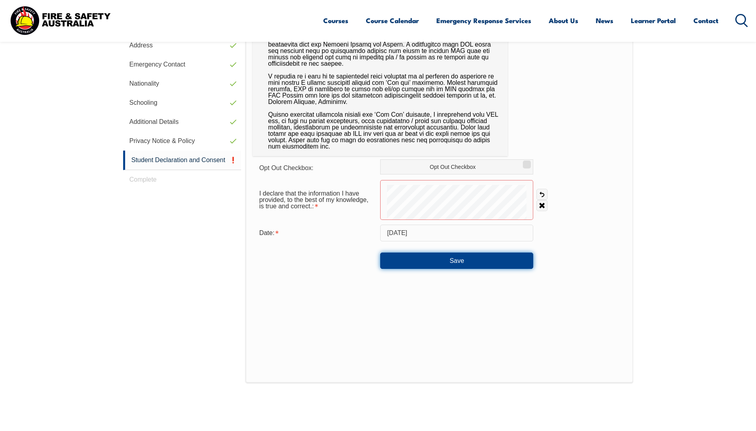
scroll to position [285, 0]
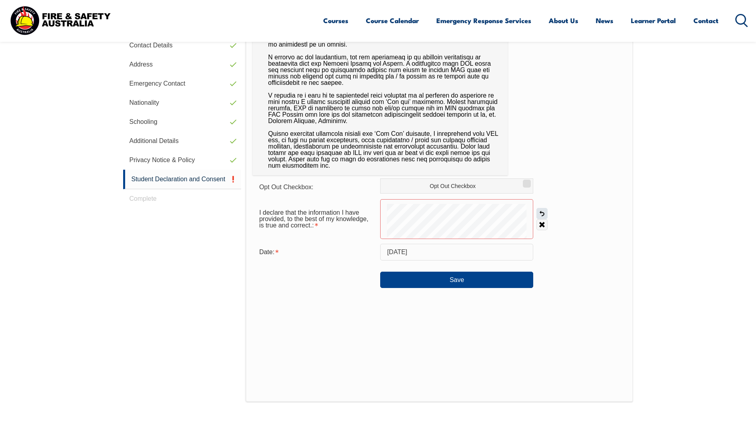
click at [538, 213] on link "Undo" at bounding box center [542, 213] width 11 height 11
click at [541, 212] on link "Undo" at bounding box center [542, 213] width 11 height 11
click at [541, 211] on link "Undo" at bounding box center [542, 213] width 11 height 11
click at [453, 279] on button "Save" at bounding box center [456, 280] width 153 height 16
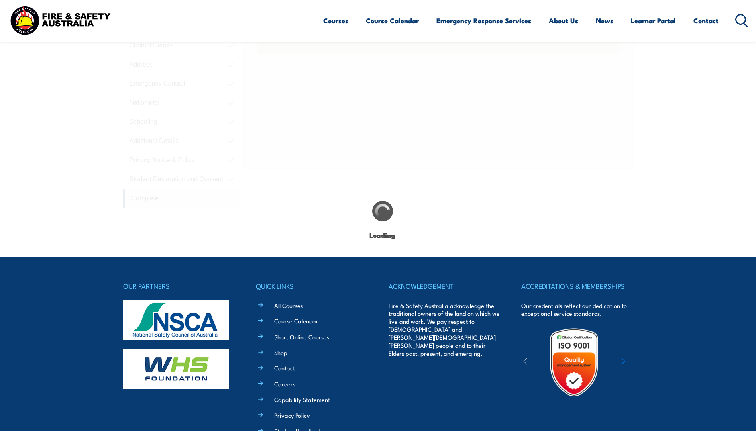
scroll to position [217, 0]
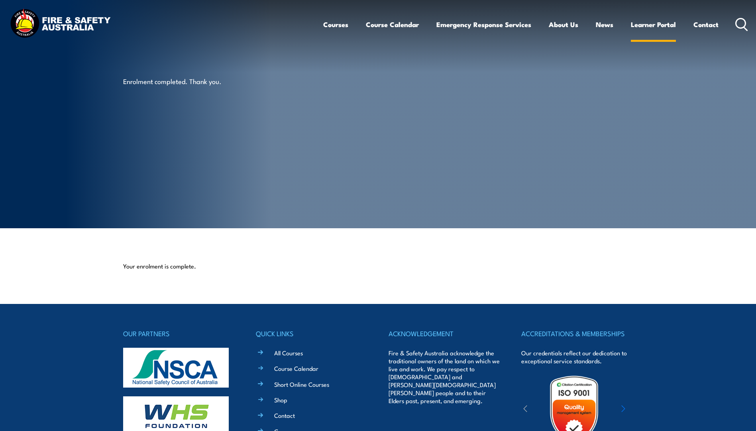
click at [643, 26] on link "Learner Portal" at bounding box center [653, 24] width 45 height 21
